Goal: Task Accomplishment & Management: Manage account settings

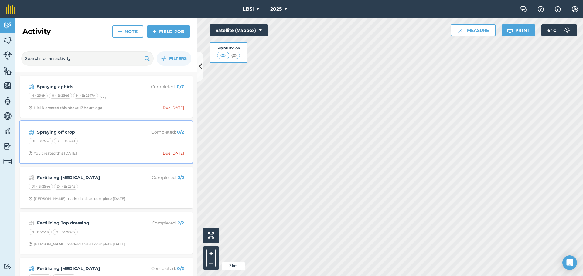
click at [108, 147] on div "Spraying off crop Completed : 0 / 2 D1 - Br2537 D1 - Br2538 You created this [D…" at bounding box center [106, 142] width 165 height 35
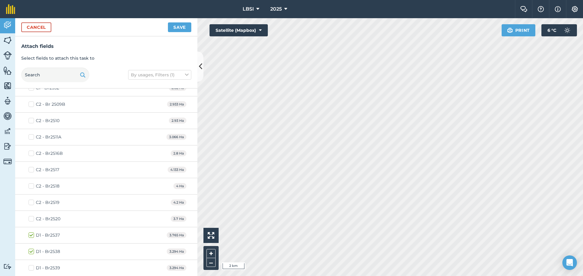
scroll to position [607, 0]
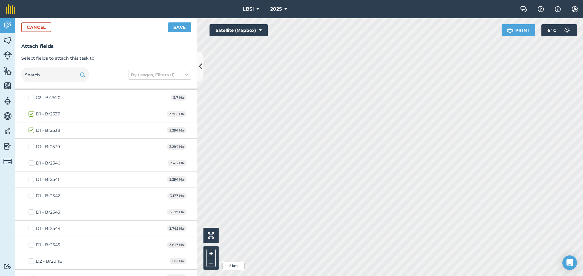
click at [33, 146] on label "D1 - Br2539" at bounding box center [45, 147] width 32 height 6
click at [32, 146] on input "D1 - Br2539" at bounding box center [31, 146] width 4 height 4
checkbox input "true"
click at [32, 164] on label "D1 - Br2540" at bounding box center [45, 163] width 32 height 6
click at [32, 164] on input "D1 - Br2540" at bounding box center [31, 162] width 4 height 4
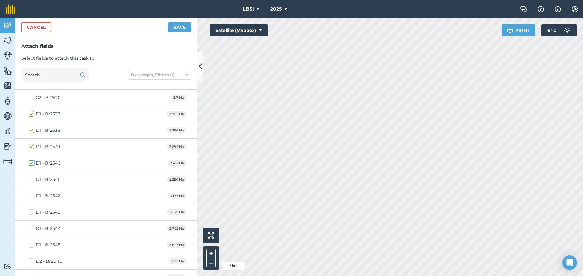
checkbox input "true"
click at [178, 28] on button "Save" at bounding box center [179, 27] width 23 height 10
